Goal: Task Accomplishment & Management: Manage account settings

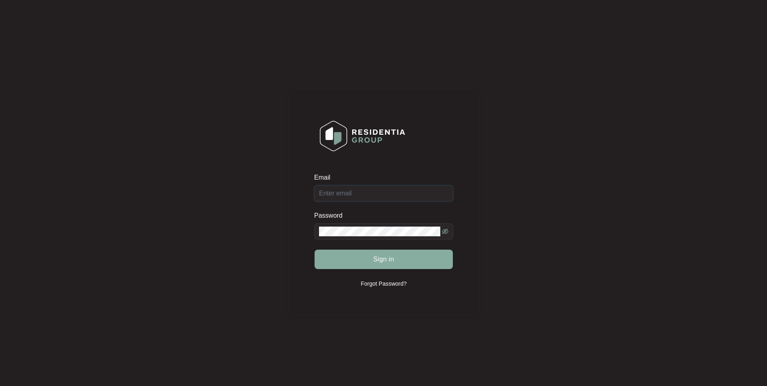
type input "[EMAIL_ADDRESS][DOMAIN_NAME]"
click at [378, 261] on span "Sign in" at bounding box center [383, 259] width 21 height 10
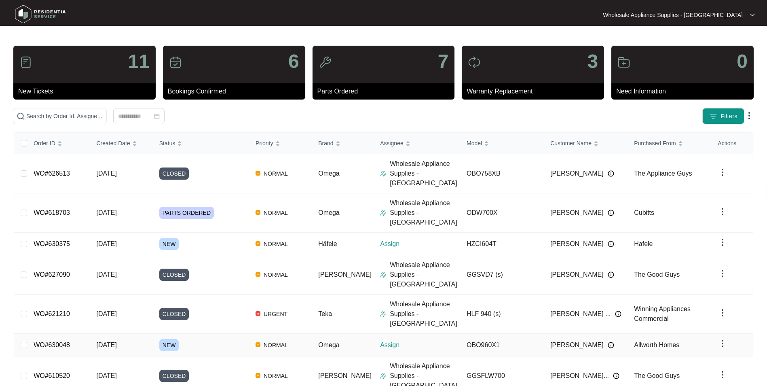
click at [115, 341] on span "[DATE]" at bounding box center [106, 344] width 20 height 7
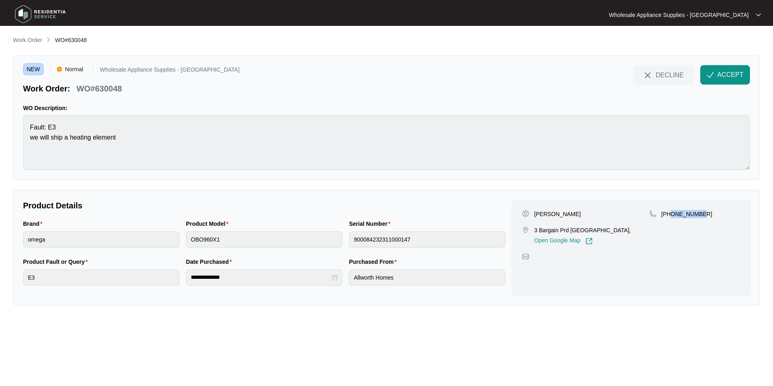
drag, startPoint x: 698, startPoint y: 215, endPoint x: 671, endPoint y: 218, distance: 26.9
click at [671, 218] on div "+61416646903" at bounding box center [695, 227] width 91 height 35
copy p "416646903"
click at [110, 87] on p "WO#630048" at bounding box center [98, 88] width 45 height 11
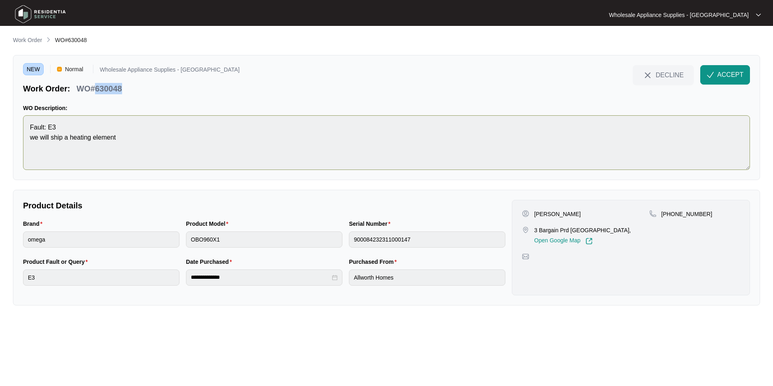
copy p "630048"
click at [117, 85] on p "WO#630048" at bounding box center [98, 88] width 45 height 11
click at [712, 76] on img "button" at bounding box center [710, 74] width 7 height 7
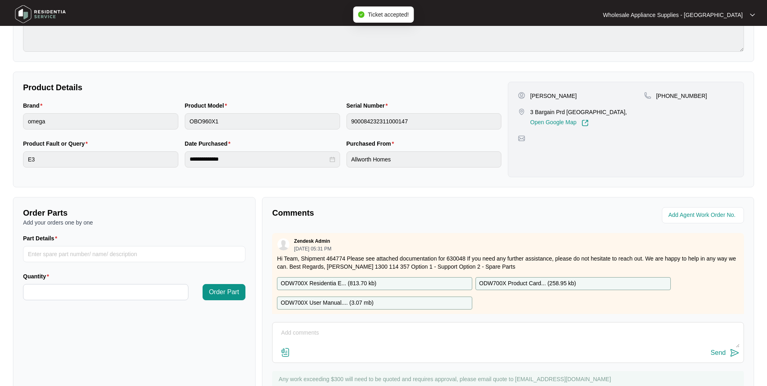
scroll to position [121, 0]
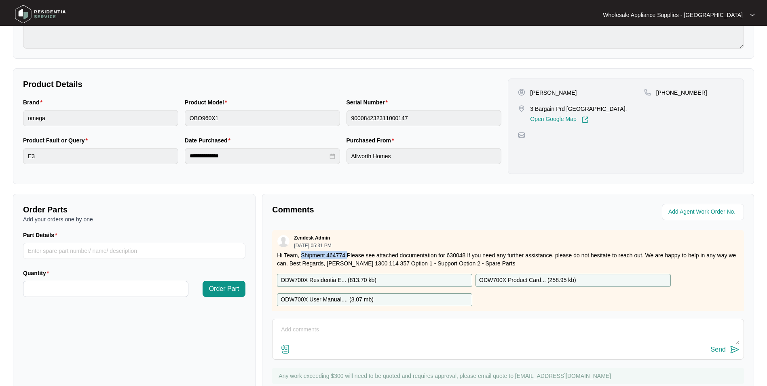
drag, startPoint x: 347, startPoint y: 254, endPoint x: 301, endPoint y: 253, distance: 45.3
click at [301, 253] on p "Hi Team, Shipment 464774 Please see attached documentation for 630048 If you ne…" at bounding box center [508, 259] width 462 height 16
copy p "Shipment 464774"
click at [42, 14] on img at bounding box center [40, 14] width 57 height 24
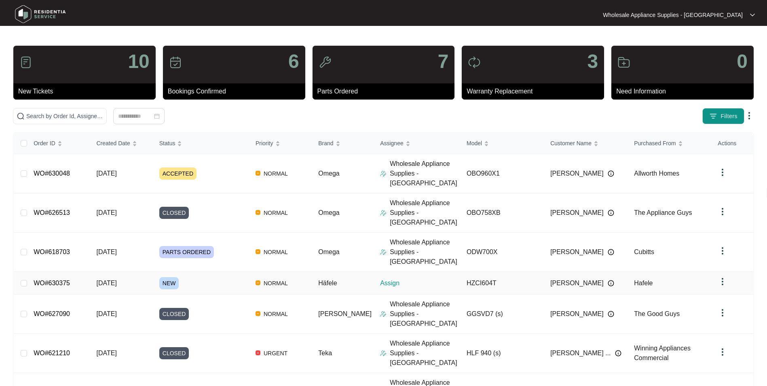
click at [108, 280] on span "[DATE]" at bounding box center [106, 283] width 20 height 7
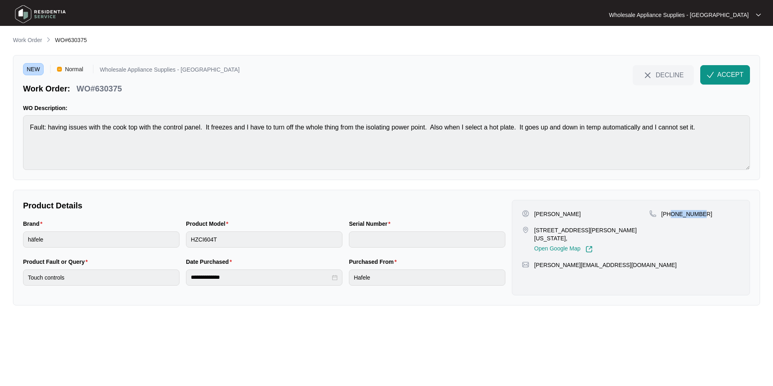
drag, startPoint x: 701, startPoint y: 214, endPoint x: 673, endPoint y: 218, distance: 28.1
click at [673, 218] on div "[PHONE_NUMBER]" at bounding box center [695, 214] width 91 height 8
copy p "419609588"
click at [564, 216] on p "[PERSON_NAME]" at bounding box center [557, 214] width 47 height 8
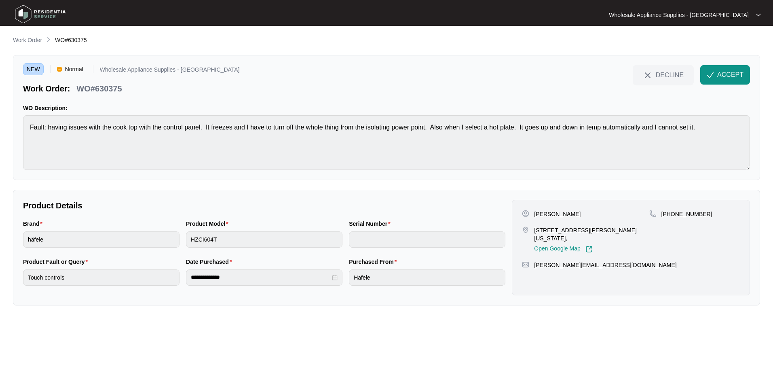
copy p "Harcombe"
drag, startPoint x: 576, startPoint y: 230, endPoint x: 535, endPoint y: 233, distance: 40.5
click at [535, 233] on p "[STREET_ADDRESS][PERSON_NAME][US_STATE]," at bounding box center [591, 234] width 115 height 16
copy p "24 Dalton Street"
drag, startPoint x: 640, startPoint y: 258, endPoint x: 535, endPoint y: 262, distance: 104.8
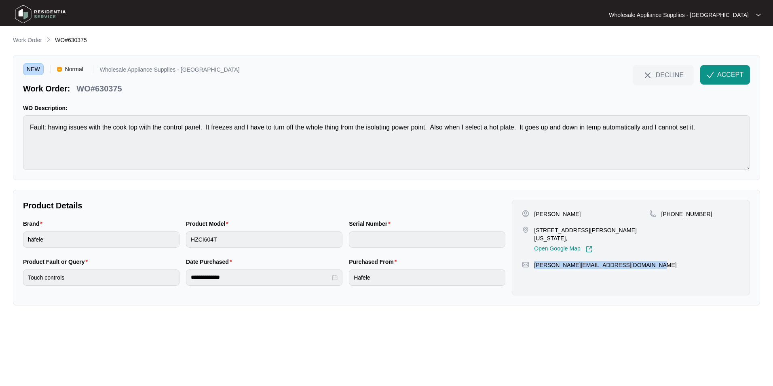
click at [535, 262] on div "Kerry Harcombe 24 Dalton Street Wyoming NSW 2250, Open Google Map +61419609588 …" at bounding box center [631, 247] width 238 height 95
copy p "[PERSON_NAME][EMAIL_ADDRESS][DOMAIN_NAME]"
click at [119, 90] on p "WO#630375" at bounding box center [98, 88] width 45 height 11
copy p "630375"
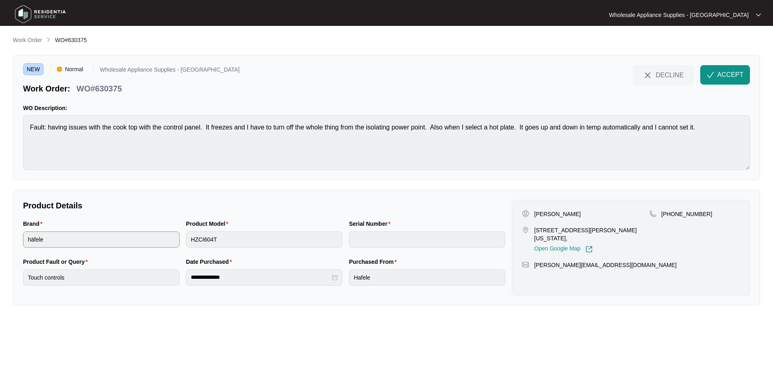
click at [160, 247] on div "Brand häfele Product Model HZCI604T Serial Number" at bounding box center [264, 238] width 489 height 38
click at [187, 281] on div "**********" at bounding box center [264, 277] width 157 height 16
click at [716, 76] on button "ACCEPT" at bounding box center [726, 74] width 50 height 19
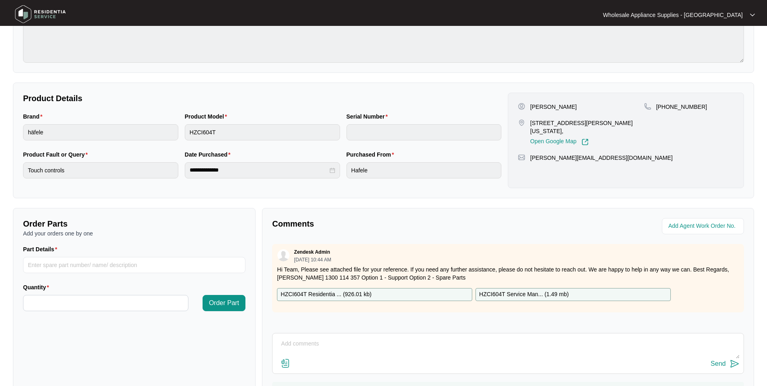
scroll to position [110, 0]
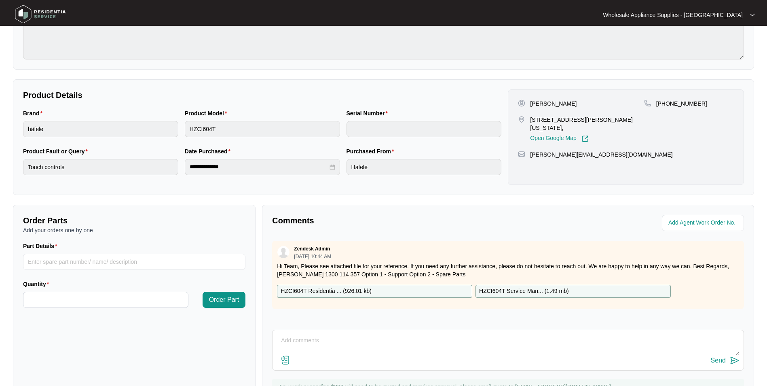
click at [375, 294] on div "HZCI604T Residentia ... ( 926.01 kb )" at bounding box center [374, 291] width 195 height 13
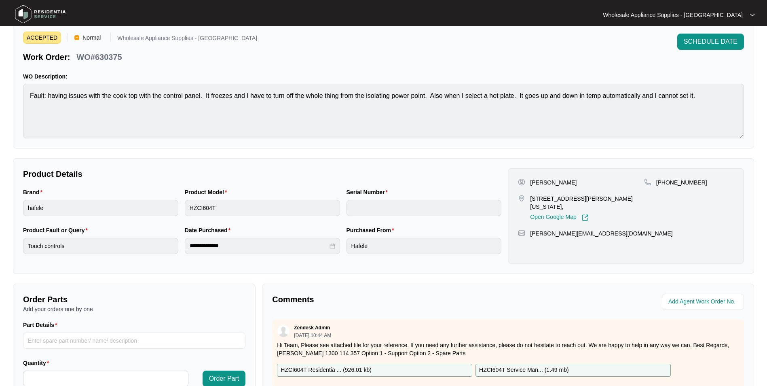
scroll to position [0, 0]
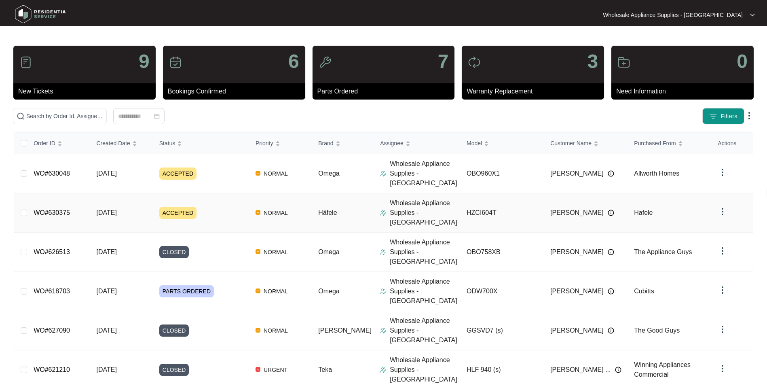
click at [109, 209] on span "[DATE]" at bounding box center [106, 212] width 20 height 7
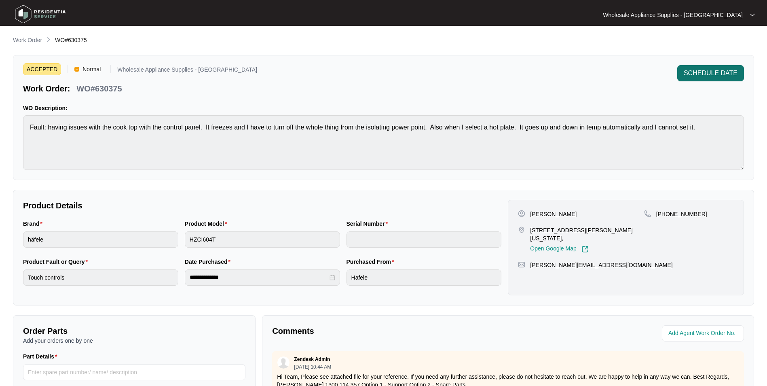
click at [691, 69] on span "SCHEDULE DATE" at bounding box center [711, 73] width 54 height 10
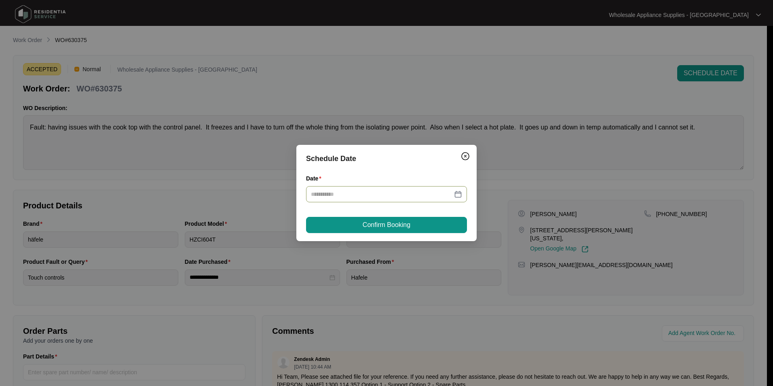
click at [462, 194] on div at bounding box center [386, 194] width 151 height 9
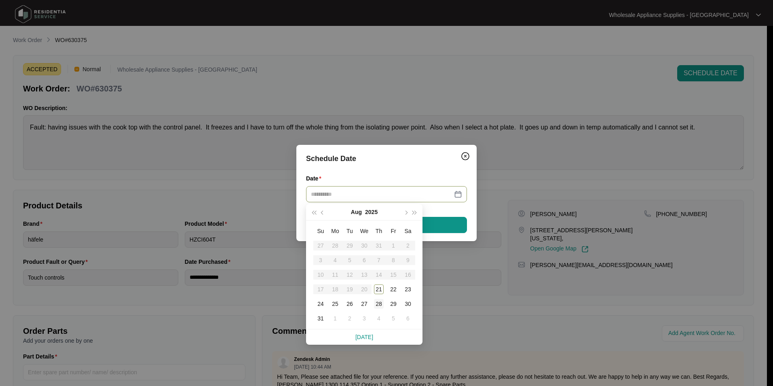
click at [379, 304] on div "28" at bounding box center [379, 304] width 10 height 10
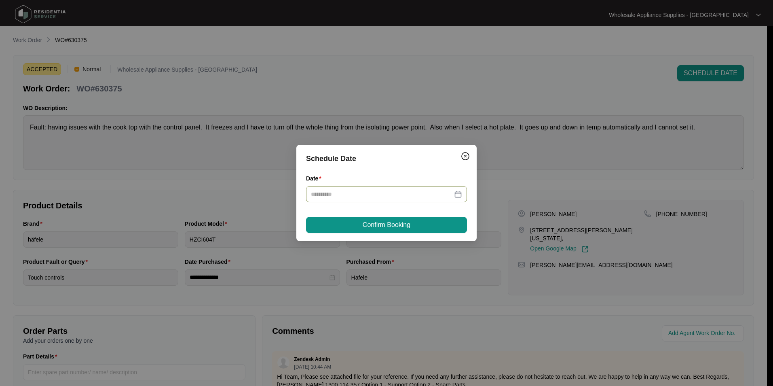
type input "**********"
click at [383, 225] on span "Confirm Booking" at bounding box center [387, 225] width 48 height 10
